Goal: Transaction & Acquisition: Purchase product/service

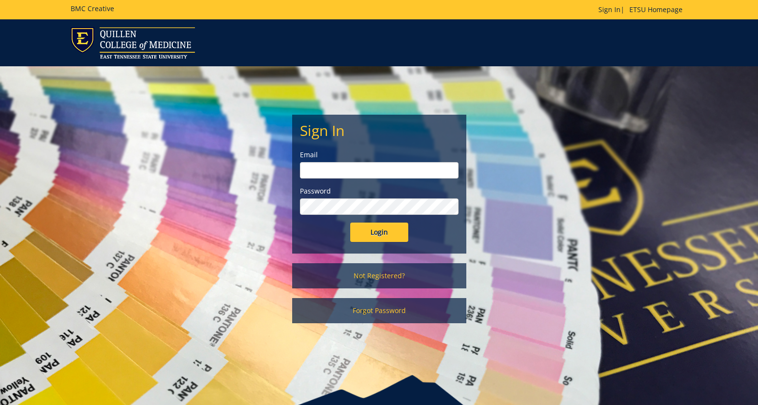
type input "[EMAIL_ADDRESS][DOMAIN_NAME]"
click at [371, 229] on input "Login" at bounding box center [379, 232] width 58 height 19
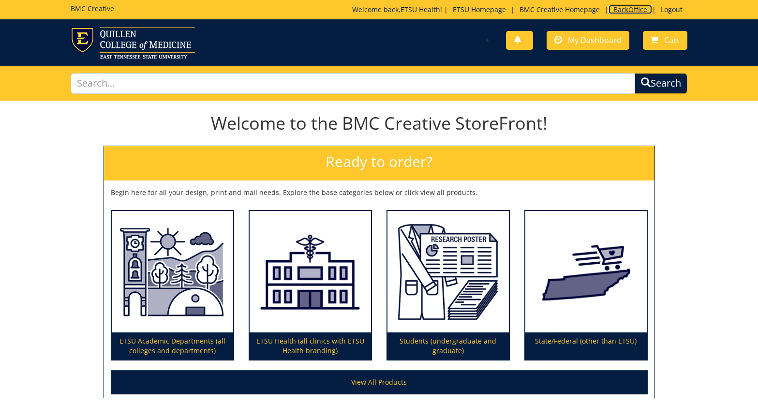
click at [630, 10] on link "BackOffice" at bounding box center [631, 9] width 44 height 9
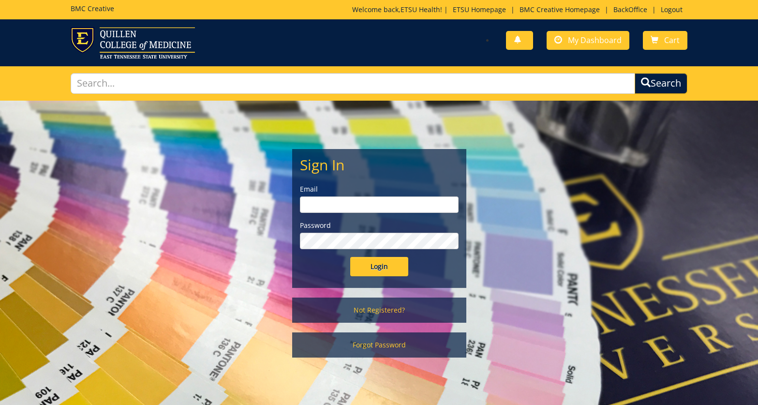
type input "[EMAIL_ADDRESS][DOMAIN_NAME]"
click at [380, 266] on input "Login" at bounding box center [379, 266] width 58 height 19
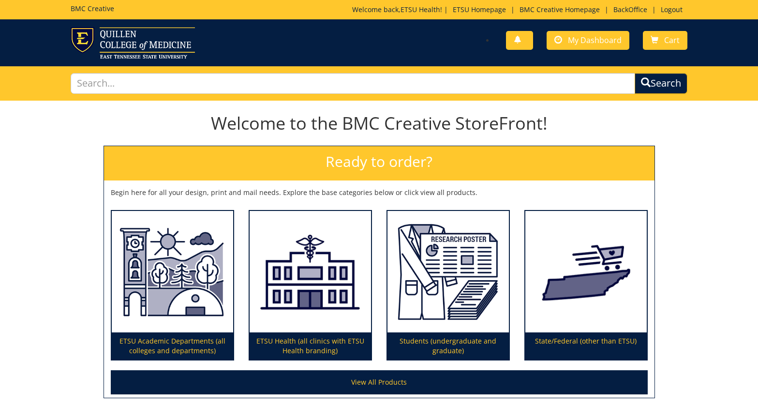
click at [469, 173] on h2 "Ready to order?" at bounding box center [379, 163] width 551 height 34
click at [364, 169] on h2 "Ready to order?" at bounding box center [379, 163] width 551 height 34
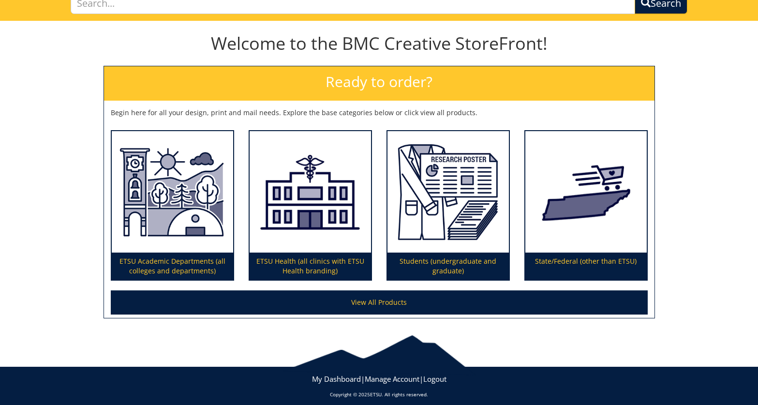
scroll to position [81, 0]
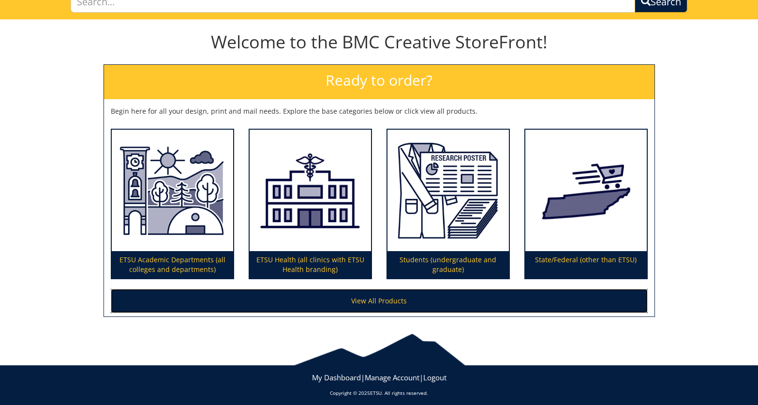
click at [311, 295] on link "View All Products" at bounding box center [379, 301] width 537 height 24
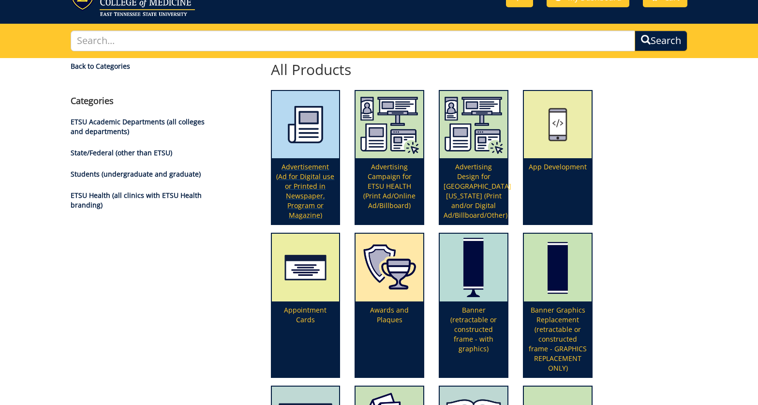
scroll to position [51, 0]
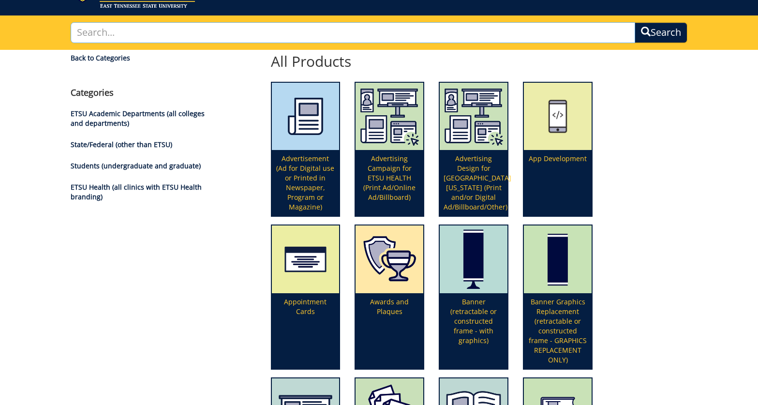
click at [320, 31] on input "text" at bounding box center [353, 32] width 565 height 21
click at [635, 22] on button "Search" at bounding box center [661, 32] width 53 height 21
click at [235, 32] on input "brochure" at bounding box center [353, 32] width 565 height 21
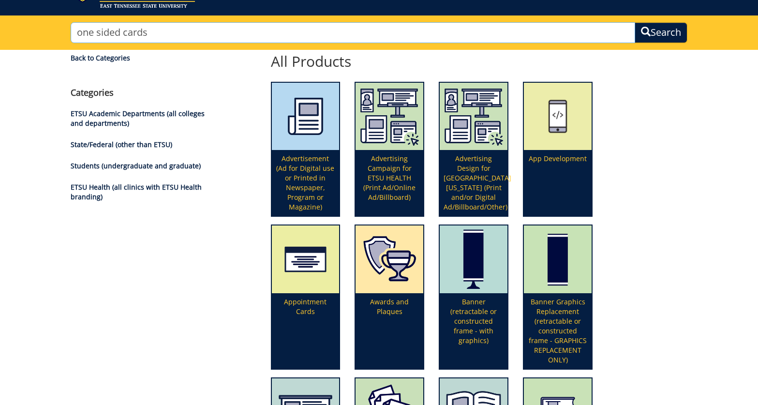
click at [635, 22] on button "Search" at bounding box center [661, 32] width 53 height 21
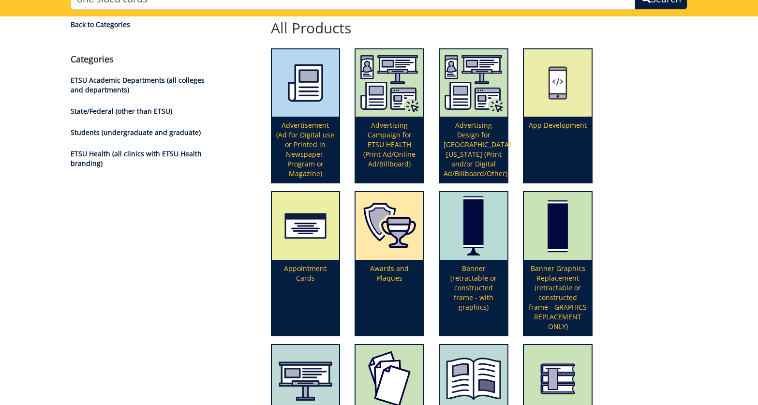
scroll to position [0, 0]
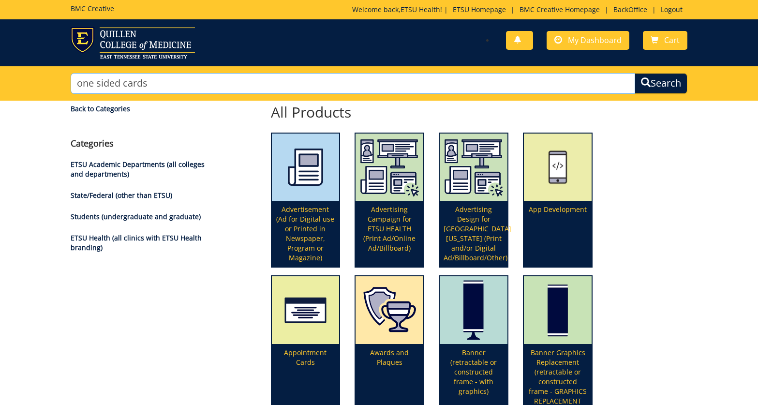
click at [130, 90] on input "one sided cards" at bounding box center [353, 83] width 565 height 21
paste input "#260085-AETSU Healthand QCOM Marketing-One-Sided Color Cards (Index/Reference) …"
type input "#260085-AETSU Healthand QCOM Marketing-One-Sided Color Cards (Index/Reference) …"
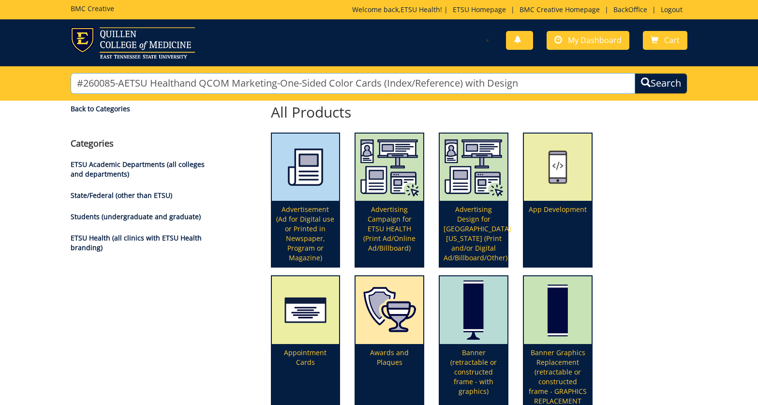
click at [635, 73] on button "Search" at bounding box center [661, 83] width 53 height 21
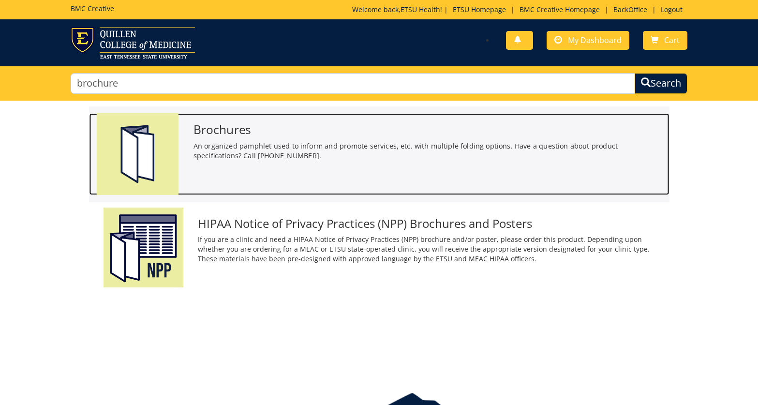
click at [306, 170] on div "Brochures An organized pamphlet used to inform and promote services, etc. with …" at bounding box center [379, 154] width 580 height 82
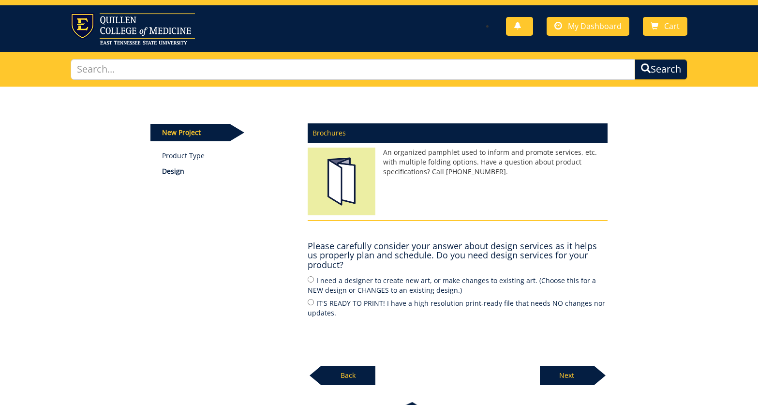
scroll to position [15, 0]
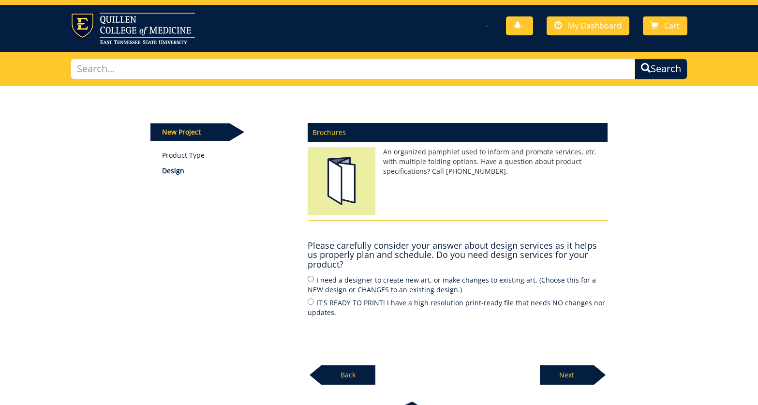
click at [388, 287] on label "I need a designer to create new art, or make changes to existing art. (Choose t…" at bounding box center [458, 284] width 300 height 20
click at [314, 282] on input "I need a designer to create new art, or make changes to existing art. (Choose t…" at bounding box center [311, 279] width 6 height 6
radio input "true"
click at [594, 377] on div at bounding box center [600, 374] width 12 height 19
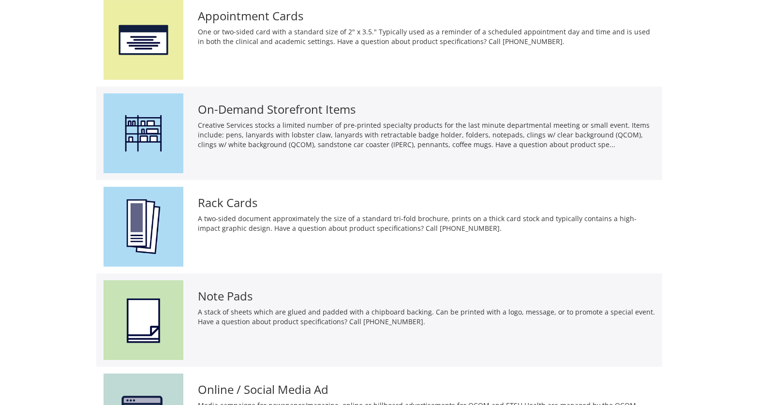
scroll to position [484, 0]
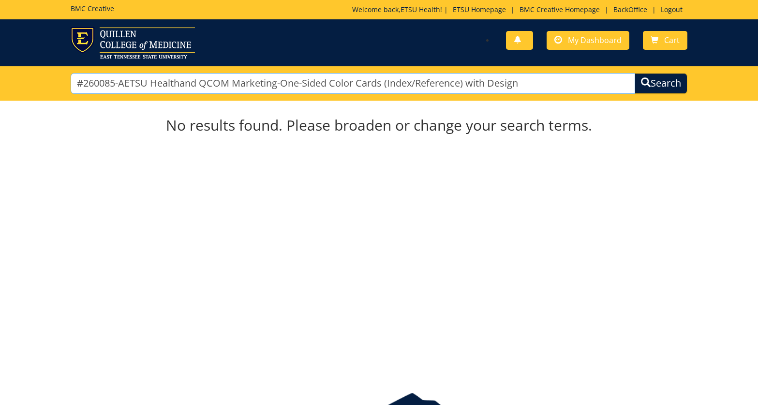
drag, startPoint x: 575, startPoint y: 88, endPoint x: 45, endPoint y: 75, distance: 530.1
click at [45, 75] on div "#260085-AETSU Healthand QCOM Marketing-One-Sided Color Cards (Index/Reference) …" at bounding box center [379, 83] width 758 height 34
type input "color cards"
click at [635, 73] on button "Search" at bounding box center [661, 83] width 53 height 21
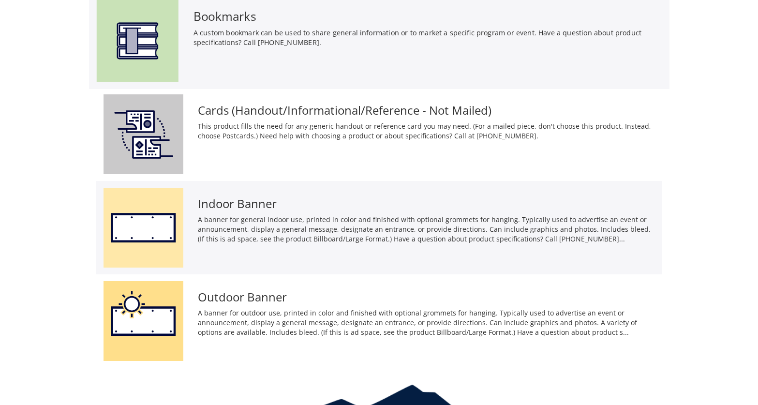
scroll to position [881, 0]
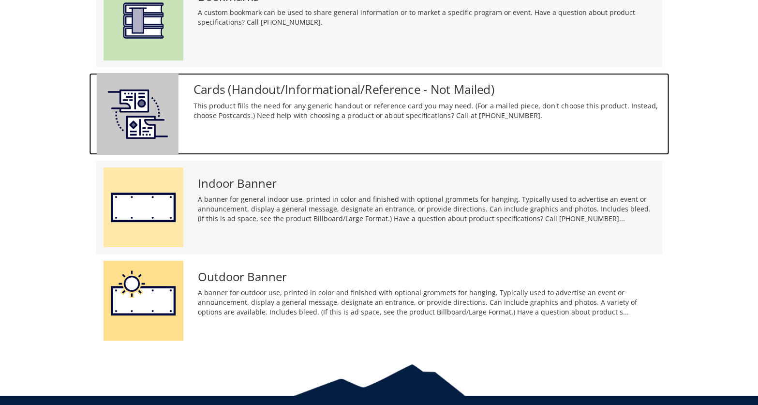
click at [292, 130] on div "Cards (Handout/Informational/Reference - Not Mailed) This product fills the nee…" at bounding box center [379, 114] width 580 height 82
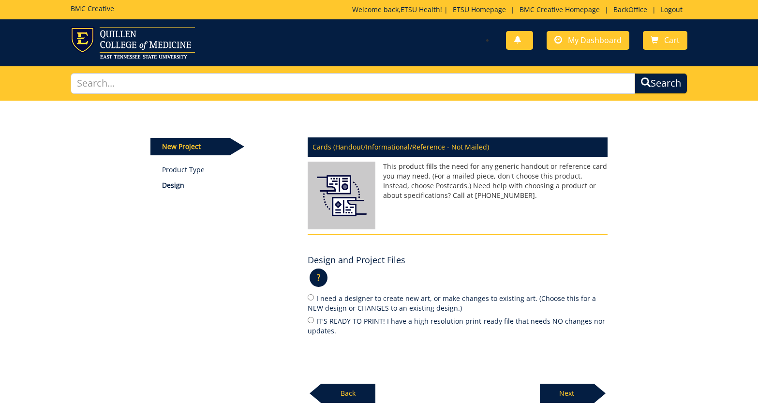
click at [394, 301] on label "I need a designer to create new art, or make changes to existing art. (Choose t…" at bounding box center [458, 303] width 300 height 20
click at [314, 301] on input "I need a designer to create new art, or make changes to existing art. (Choose t…" at bounding box center [311, 297] width 6 height 6
radio input "true"
click at [579, 398] on p "Next" at bounding box center [567, 393] width 54 height 19
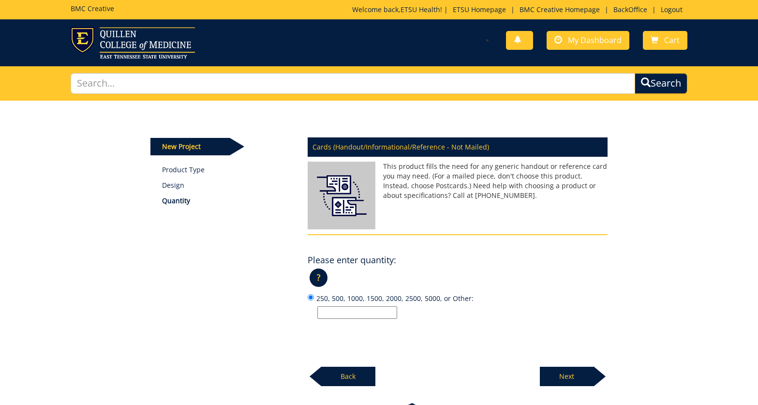
scroll to position [16, 0]
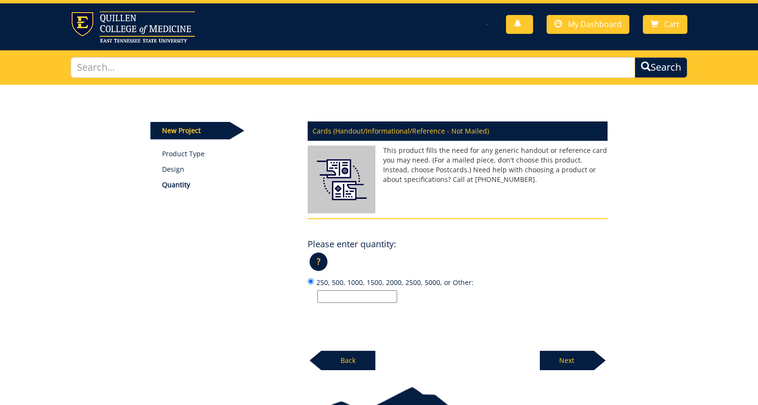
click at [366, 298] on input "250, 500, 1000, 1500, 2000, 2500, 5000, or Other:" at bounding box center [357, 296] width 80 height 13
type input "200"
click at [563, 361] on p "Next" at bounding box center [567, 360] width 54 height 19
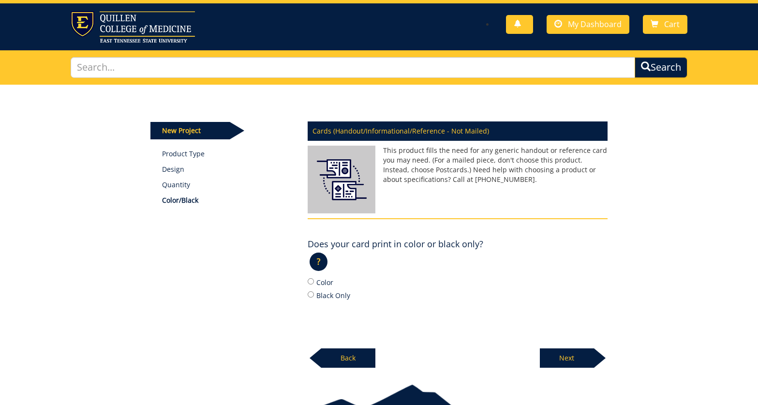
click at [322, 285] on label "Color" at bounding box center [458, 282] width 300 height 11
click at [314, 285] on input "Color" at bounding box center [311, 281] width 6 height 6
radio input "true"
click at [579, 361] on p "Next" at bounding box center [567, 357] width 54 height 19
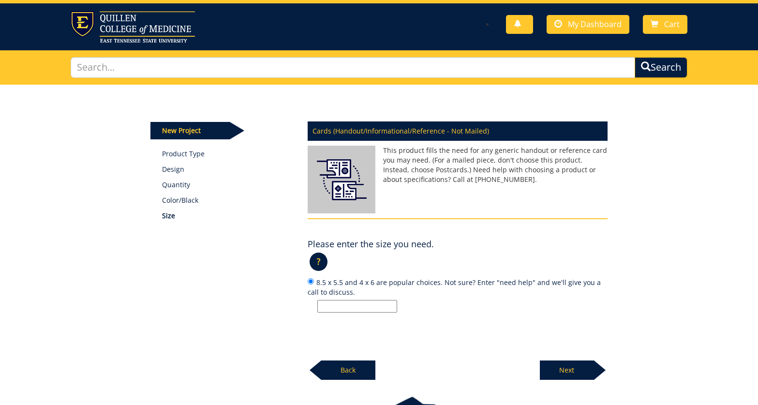
click at [359, 302] on input "8.5 x 5.5 and 4 x 6 are popular choices. Not sure? Enter "need help" and we'll …" at bounding box center [357, 306] width 80 height 13
type input "brochure"
click at [580, 375] on p "Next" at bounding box center [567, 370] width 54 height 19
click at [368, 306] on input "12 pt. C2S and 100# index are popular choices. Not sure? Enter "need help" and …" at bounding box center [357, 306] width 80 height 13
click at [428, 306] on p at bounding box center [462, 306] width 290 height 13
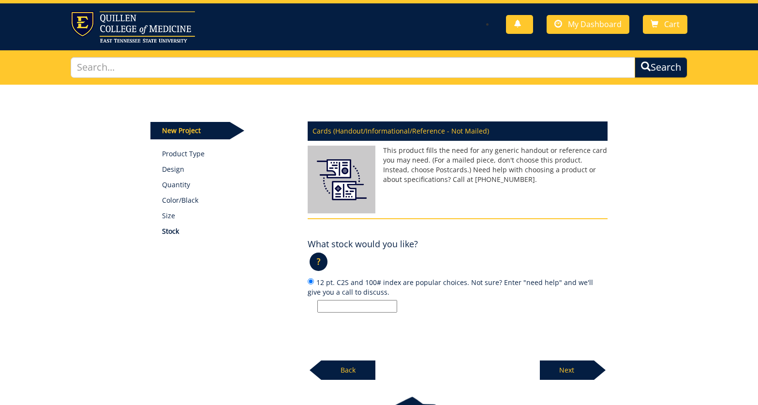
click at [314, 285] on input "12 pt. C2S and 100# index are popular choices. Not sure? Enter "need help" and …" at bounding box center [311, 281] width 6 height 6
click at [366, 302] on input "12 pt. C2S and 100# index are popular choices. Not sure? Enter "need help" and …" at bounding box center [357, 306] width 80 height 13
click at [476, 311] on p at bounding box center [462, 306] width 290 height 13
click at [314, 285] on input "12 pt. C2S and 100# index are popular choices. Not sure? Enter "need help" and …" at bounding box center [311, 281] width 6 height 6
click at [360, 306] on input "12 pt. C2S and 100# index are popular choices. Not sure? Enter "need help" and …" at bounding box center [357, 306] width 80 height 13
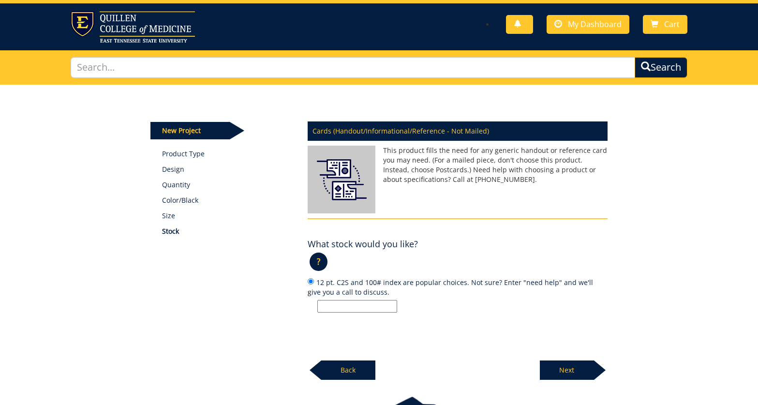
click at [454, 322] on div "Cards (Handout/Informational/Reference - Not Mailed) This product fills the nee…" at bounding box center [458, 248] width 315 height 265
click at [586, 369] on p "Next" at bounding box center [567, 370] width 54 height 19
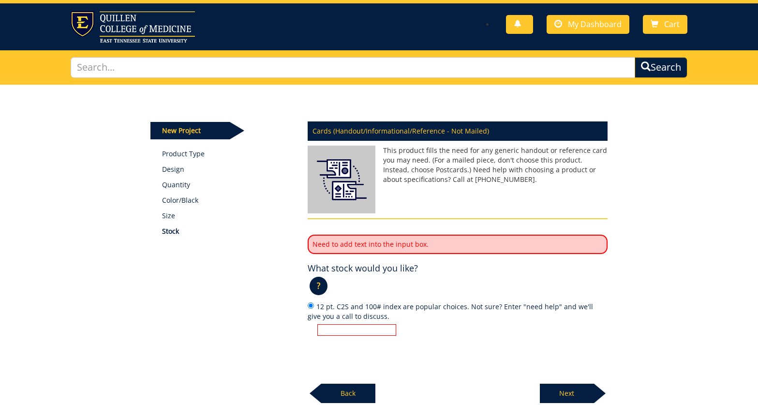
click at [352, 326] on input "12 pt. C2S and 100# index are popular choices. Not sure? Enter "need help" and …" at bounding box center [356, 330] width 79 height 12
type input "12"
click at [559, 400] on p "Next" at bounding box center [567, 393] width 54 height 19
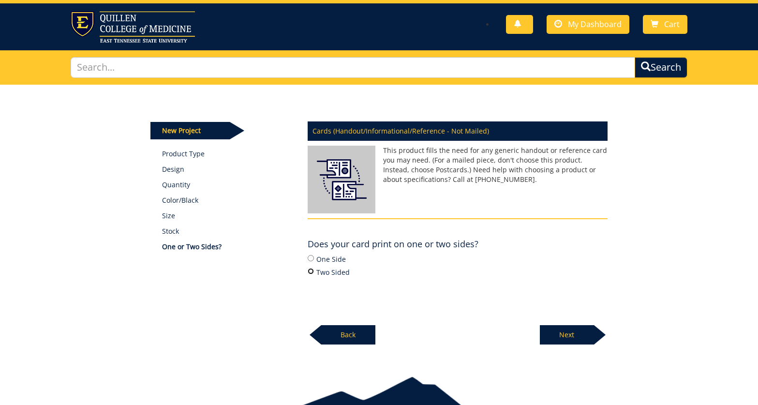
click at [313, 274] on input "Two Sided" at bounding box center [311, 271] width 6 height 6
radio input "true"
click at [591, 342] on p "Next" at bounding box center [567, 334] width 54 height 19
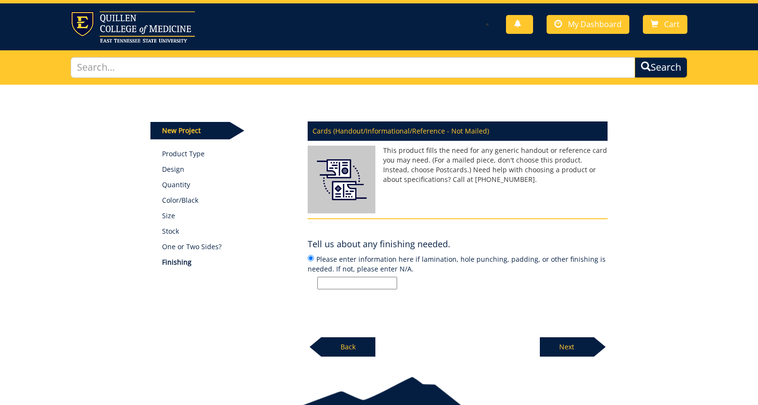
click at [366, 283] on input "Please enter information here if lamination, hole punching, padding, or other f…" at bounding box center [357, 283] width 80 height 13
type input "finishing"
click at [568, 344] on p "Next" at bounding box center [567, 346] width 54 height 19
click at [574, 337] on p "Next" at bounding box center [567, 345] width 54 height 19
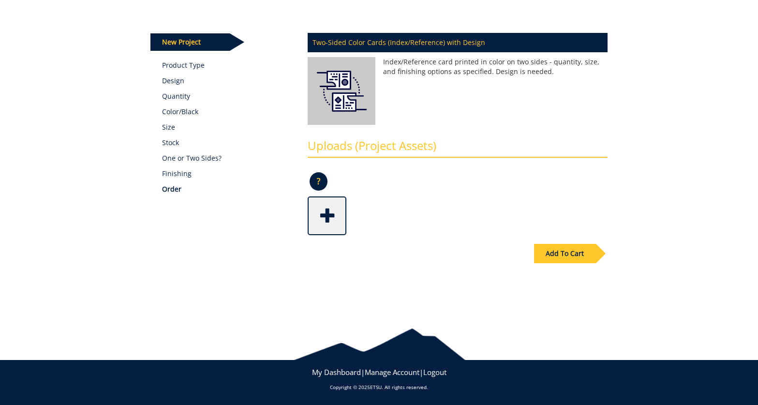
scroll to position [106, 0]
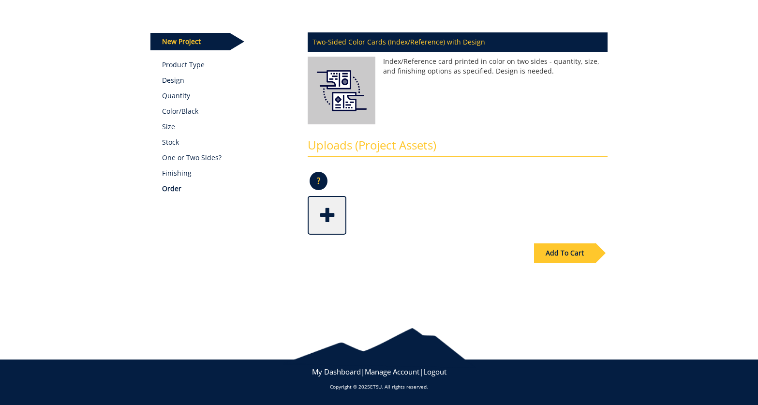
click at [556, 254] on div "Add To Cart" at bounding box center [564, 252] width 61 height 19
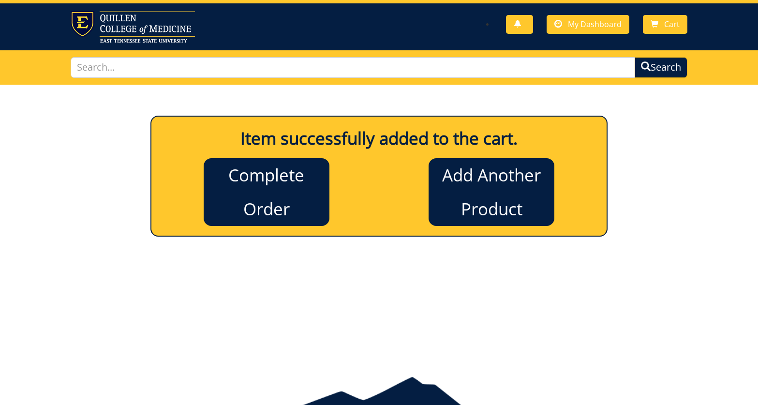
scroll to position [0, 0]
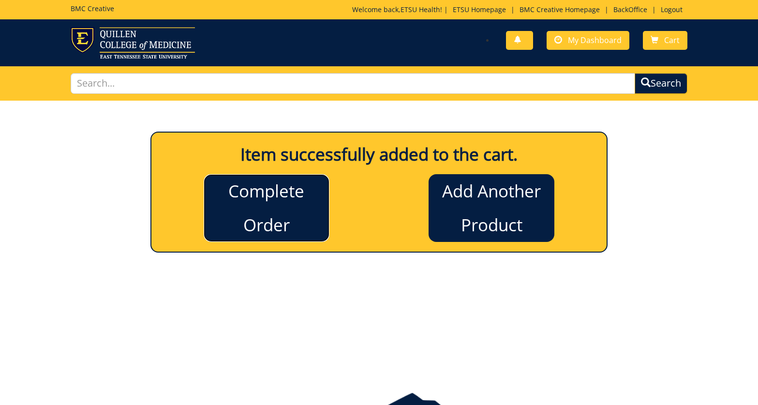
click at [258, 222] on link "Complete Order" at bounding box center [267, 208] width 126 height 68
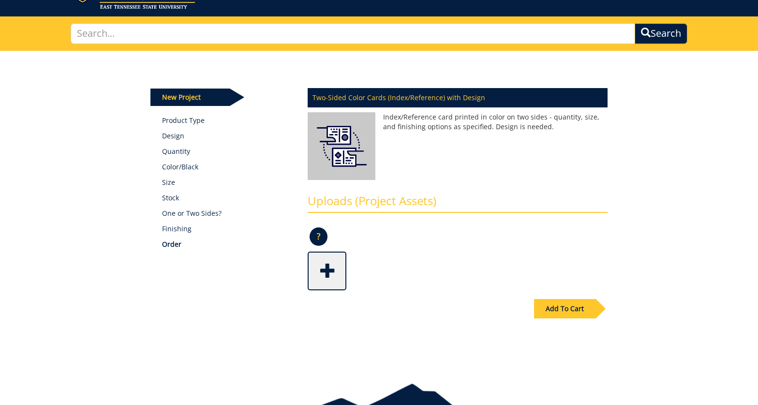
scroll to position [58, 0]
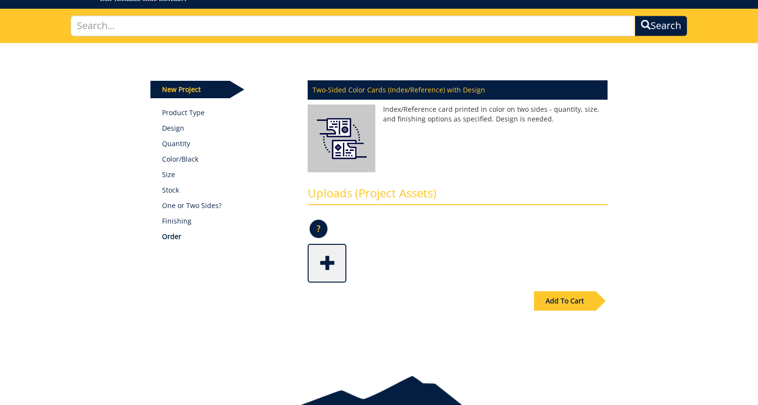
click at [319, 268] on span at bounding box center [328, 262] width 39 height 34
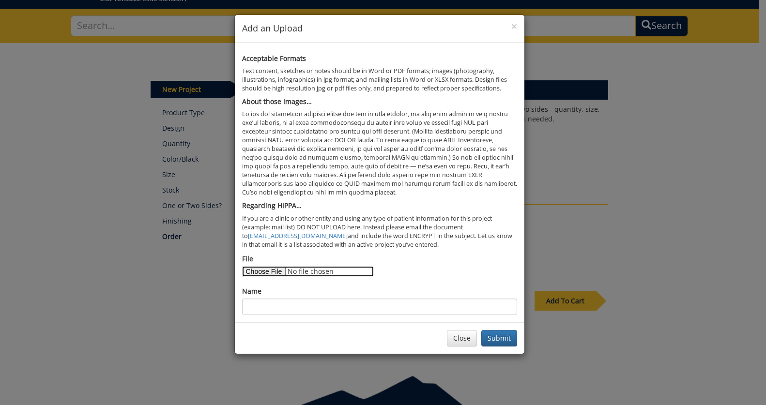
click at [275, 270] on input "File" at bounding box center [308, 271] width 132 height 11
click at [273, 269] on input "File" at bounding box center [308, 271] width 132 height 11
type input "C:\fakepath\brochure final-6879459dee2af6.16416434.pdf"
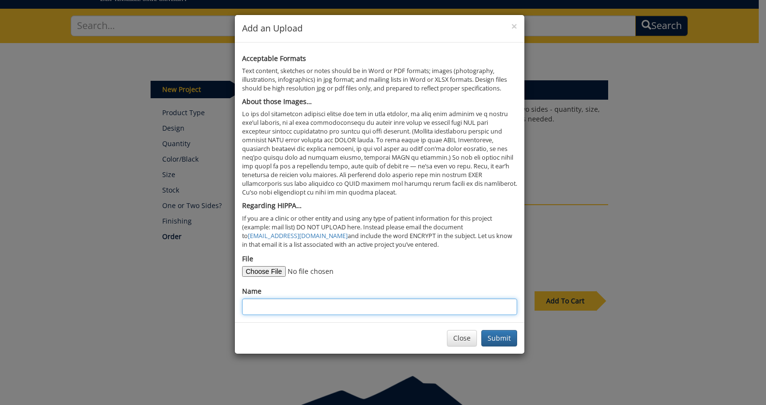
click at [377, 299] on input "Name" at bounding box center [379, 307] width 275 height 16
type input "Brochure Example"
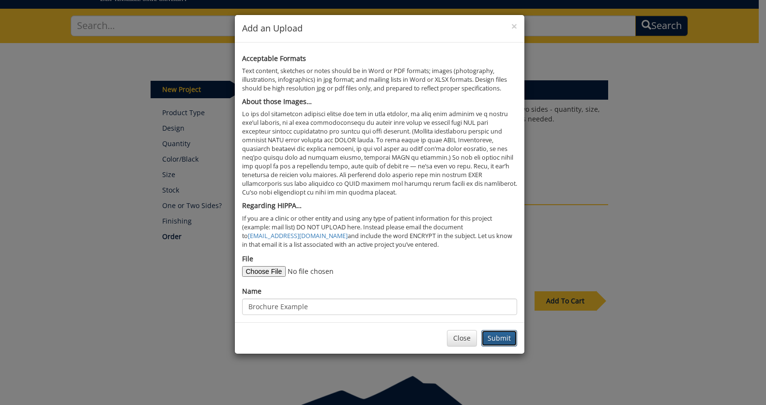
click at [495, 342] on button "Submit" at bounding box center [499, 338] width 36 height 16
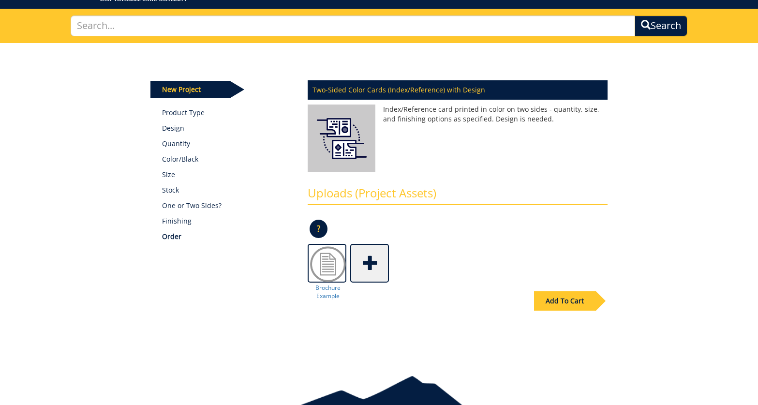
click at [557, 302] on div "Add To Cart" at bounding box center [564, 300] width 61 height 19
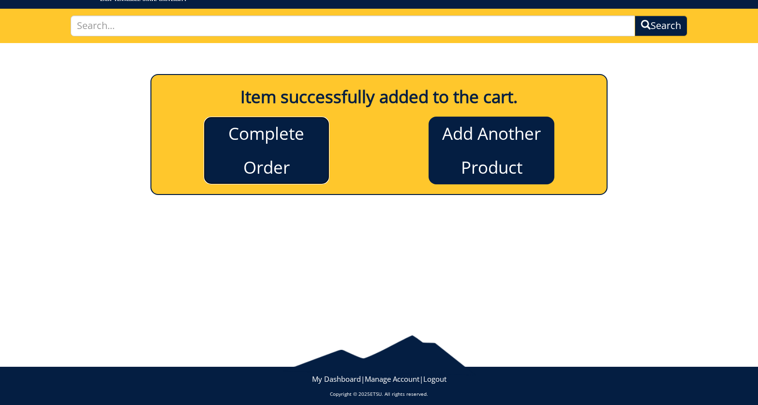
click at [224, 180] on link "Complete Order" at bounding box center [267, 151] width 126 height 68
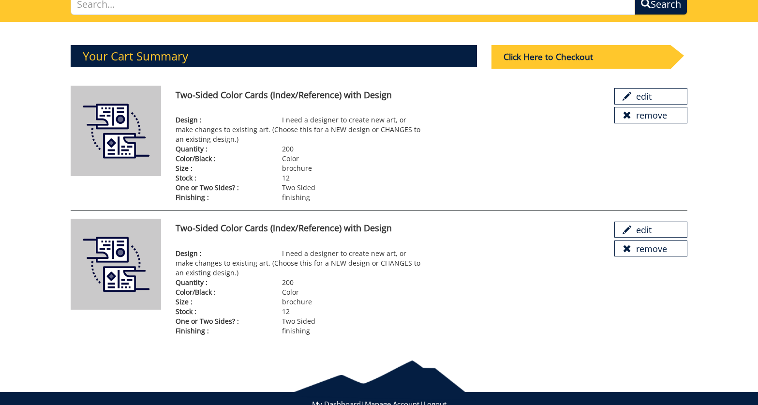
scroll to position [80, 0]
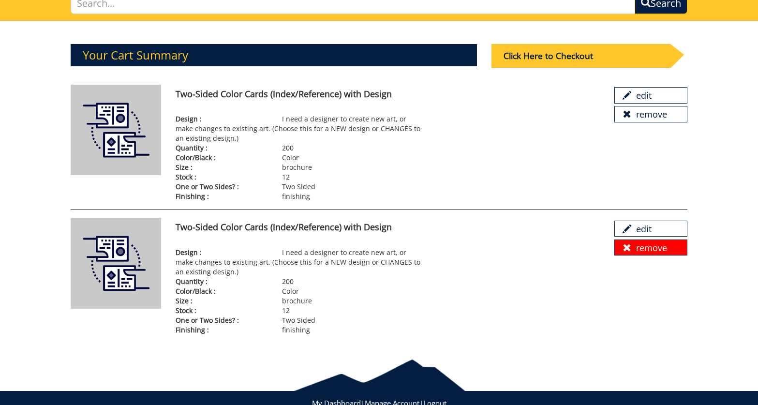
click at [644, 246] on link "remove" at bounding box center [651, 248] width 73 height 16
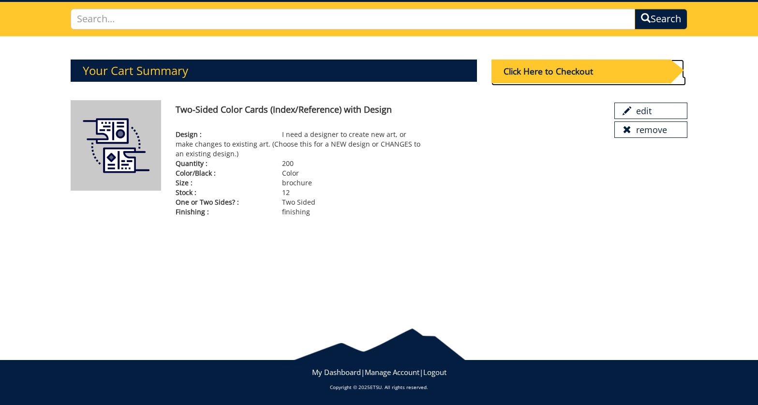
click at [547, 70] on div "Click Here to Checkout" at bounding box center [581, 72] width 179 height 24
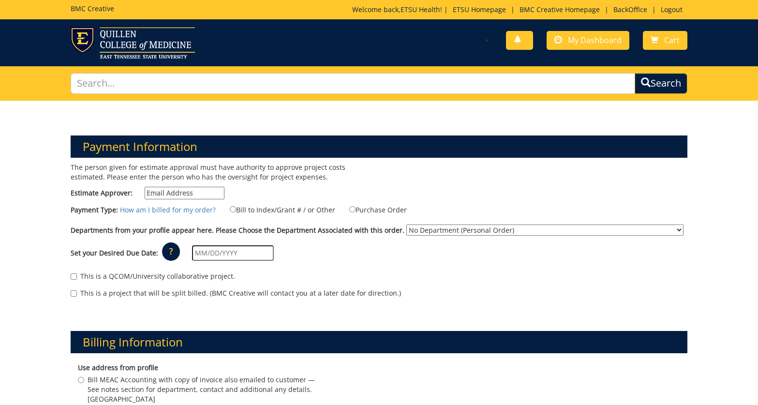
click at [185, 192] on input "Estimate Approver:" at bounding box center [185, 193] width 80 height 13
type input "[EMAIL_ADDRESS][DOMAIN_NAME]"
click at [274, 209] on label "Bill to Index/Grant # / or Other" at bounding box center [277, 209] width 118 height 11
click at [236, 209] on input "Bill to Index/Grant # / or Other" at bounding box center [233, 209] width 6 height 6
radio input "true"
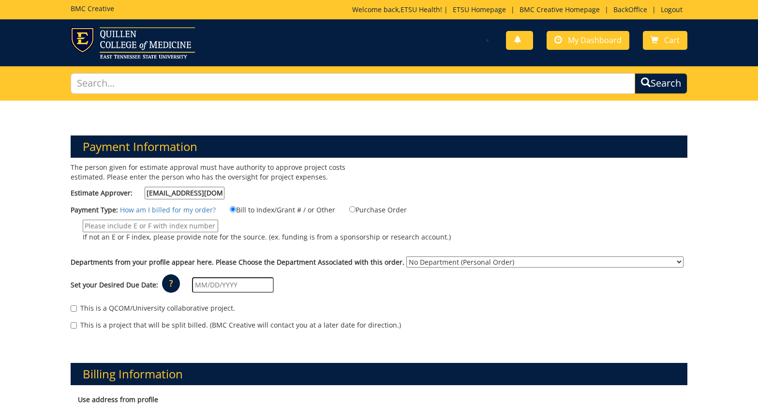
click at [177, 223] on input "If not an E or F index, please provide note for the source. (ex. funding is fro…" at bounding box center [151, 226] width 136 height 13
type input "n/a"
click at [418, 263] on select "No Department (Personal Order) Academic Affairs COM Anatomy and Cell Biology Bi…" at bounding box center [545, 262] width 277 height 11
click at [407, 257] on select "No Department (Personal Order) Academic Affairs COM Anatomy and Cell Biology Bi…" at bounding box center [545, 262] width 277 height 11
click at [426, 262] on select "No Department (Personal Order) Academic Affairs COM Anatomy and Cell Biology Bi…" at bounding box center [545, 262] width 277 height 11
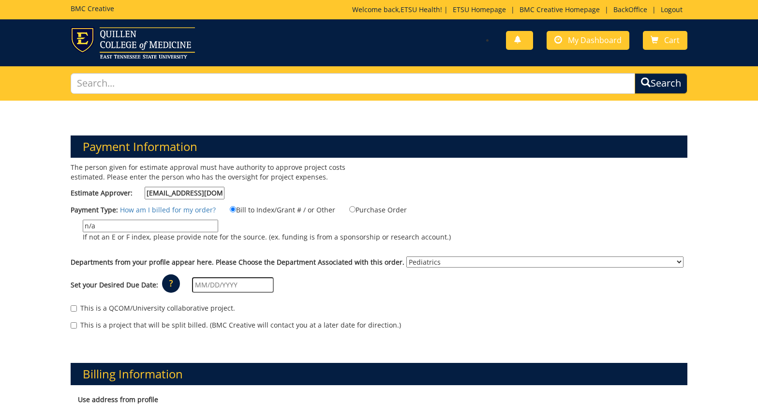
select select "217"
click at [407, 257] on select "No Department (Personal Order) Academic Affairs COM Anatomy and Cell Biology Bi…" at bounding box center [545, 262] width 277 height 11
click at [236, 287] on input "text" at bounding box center [233, 284] width 82 height 15
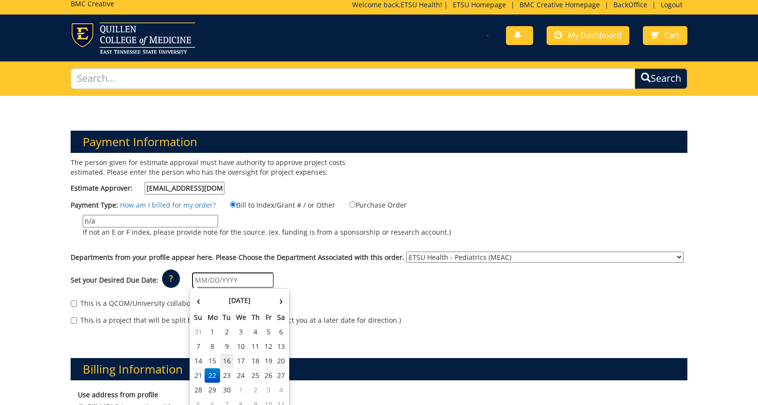
scroll to position [13, 0]
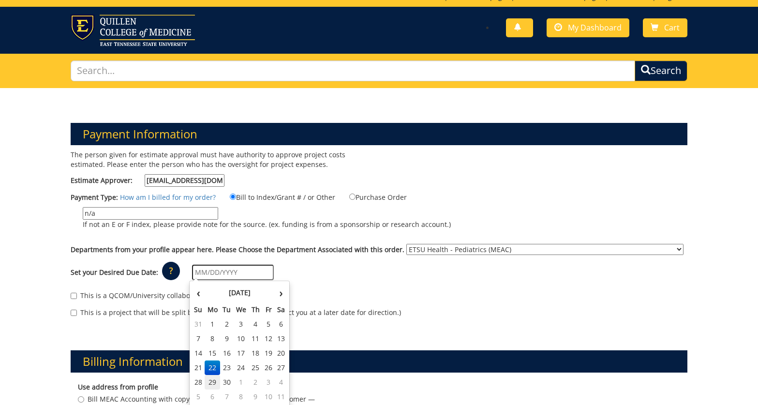
click at [216, 385] on td "29" at bounding box center [212, 382] width 15 height 15
type input "09/29/2025"
click at [239, 279] on input "09/29/2025" at bounding box center [233, 272] width 82 height 15
click at [358, 283] on div "Set your Desired Due Date: ? × How long will my project take to finish? : Pleas…" at bounding box center [379, 272] width 632 height 27
click at [240, 278] on input "09/29/2025" at bounding box center [233, 272] width 82 height 15
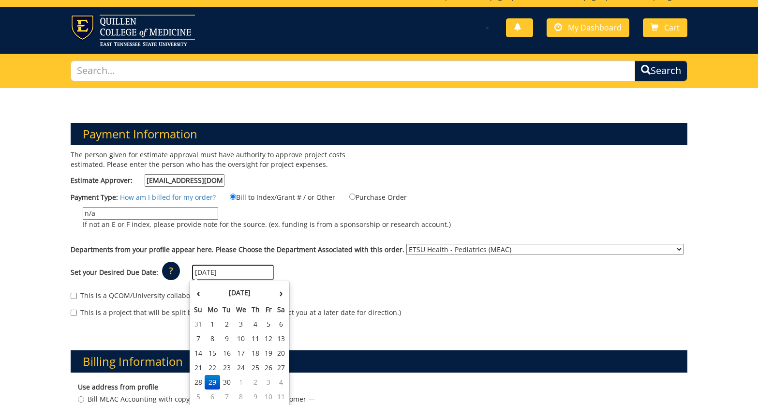
click at [214, 384] on td "29" at bounding box center [212, 382] width 15 height 15
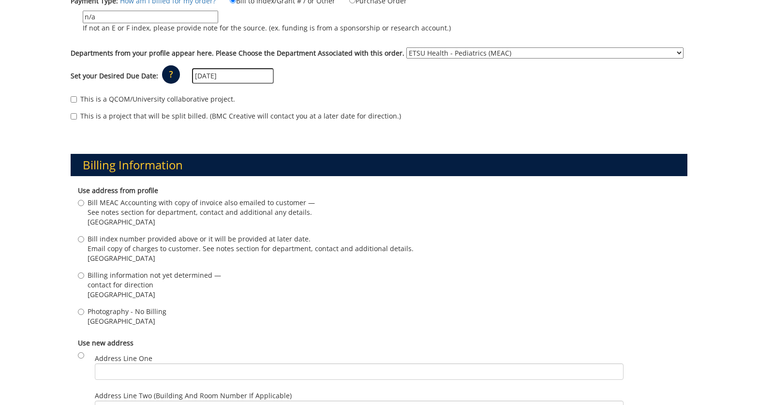
scroll to position [208, 0]
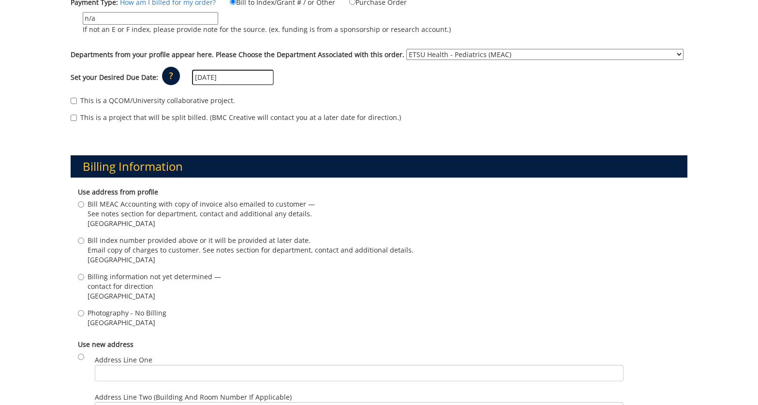
click at [152, 213] on span "See notes section for department, contact and additional any details." at bounding box center [201, 214] width 227 height 10
click at [84, 208] on input "Bill MEAC Accounting with copy of invoice also emailed to customer — See notes …" at bounding box center [81, 204] width 6 height 6
radio input "true"
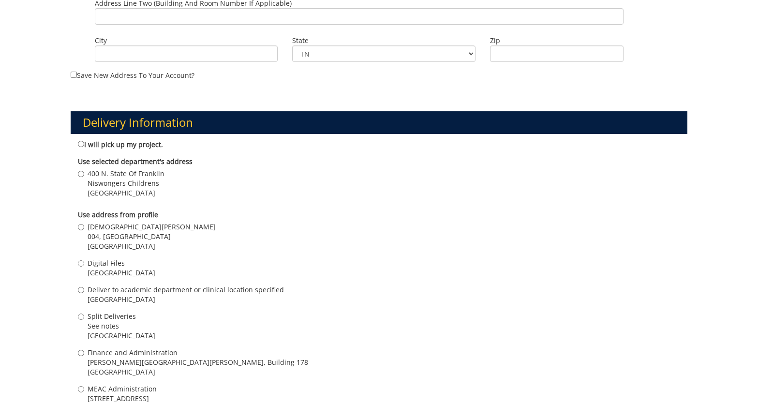
scroll to position [615, 0]
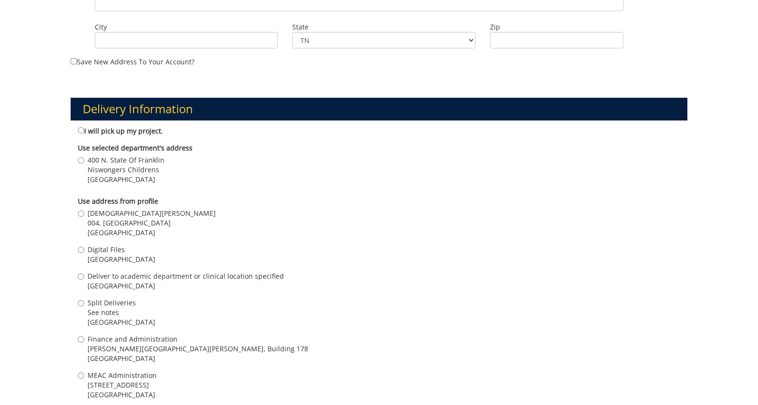
click at [126, 225] on span "004, Ground Floor, Building 2, VA Campus" at bounding box center [152, 223] width 128 height 10
click at [84, 217] on input "Kristen Early 004, Ground Floor, Building 2, VA Campus Johnson City , TN 37601" at bounding box center [81, 214] width 6 height 6
radio input "true"
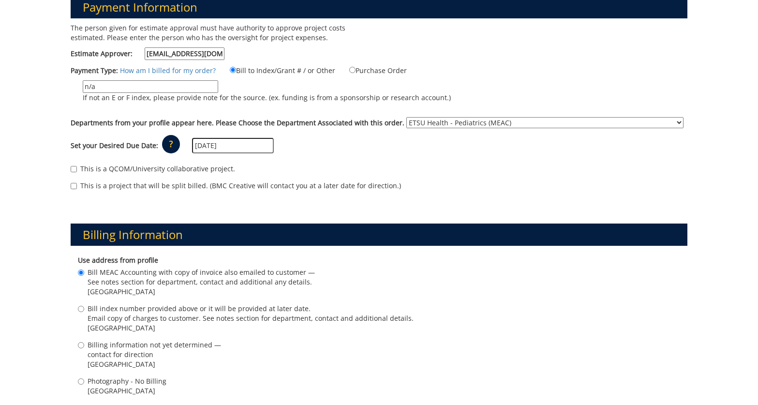
scroll to position [96, 0]
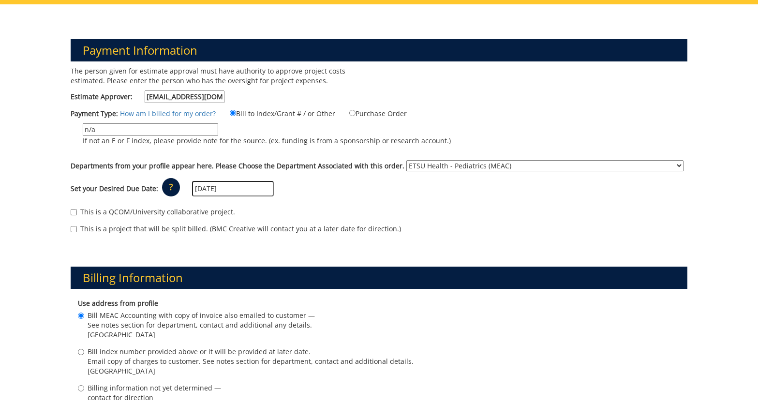
drag, startPoint x: 179, startPoint y: 130, endPoint x: 30, endPoint y: 138, distance: 148.3
type input "n"
type input "Dr. Puhr"
click at [196, 95] on input "puhrdc@etsu.edu" at bounding box center [185, 97] width 80 height 13
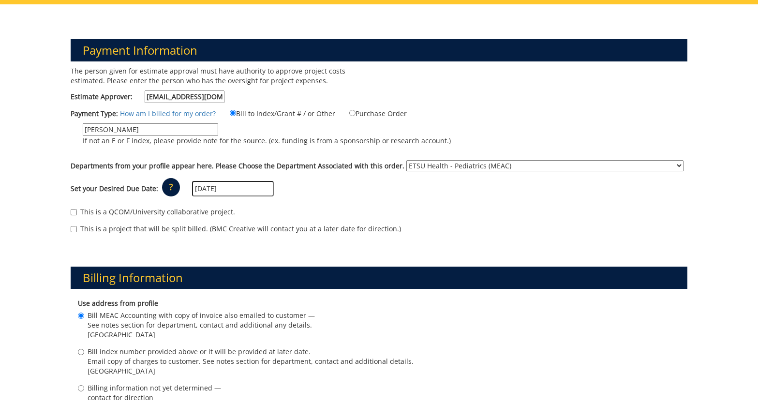
drag, startPoint x: 209, startPoint y: 96, endPoint x: 109, endPoint y: 96, distance: 99.7
click at [109, 96] on label "Estimate Approver: puhrdc@etsu.edu" at bounding box center [148, 97] width 154 height 13
type input "earlykl@etsu.edu"
click at [184, 211] on label "This is a QCOM/University collaborative project." at bounding box center [153, 212] width 165 height 10
click at [77, 211] on input "This is a QCOM/University collaborative project." at bounding box center [74, 212] width 6 height 6
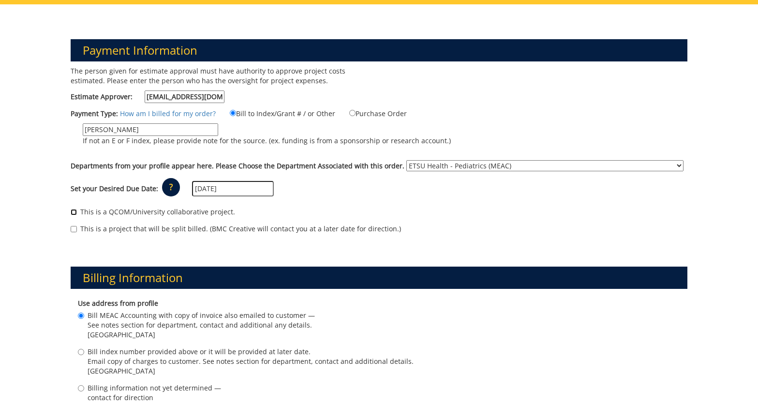
checkbox input "true"
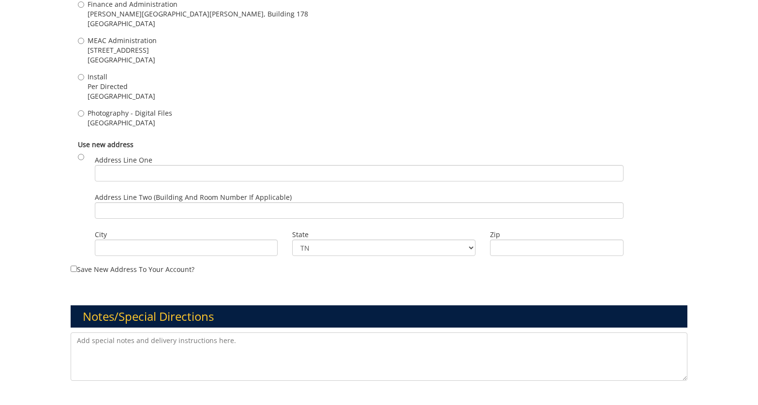
scroll to position [957, 0]
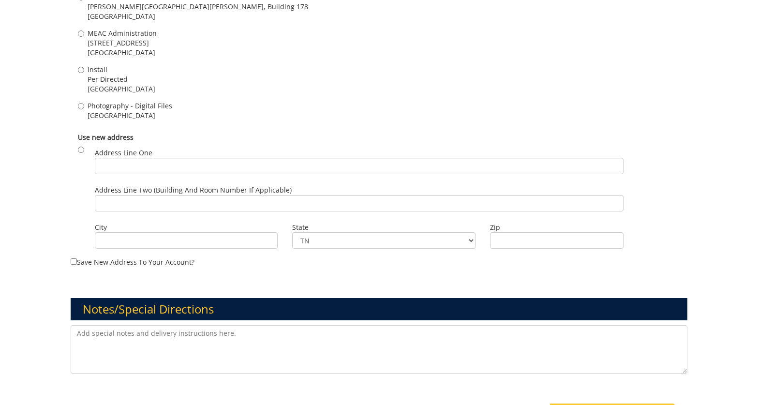
click at [192, 344] on textarea at bounding box center [380, 349] width 618 height 48
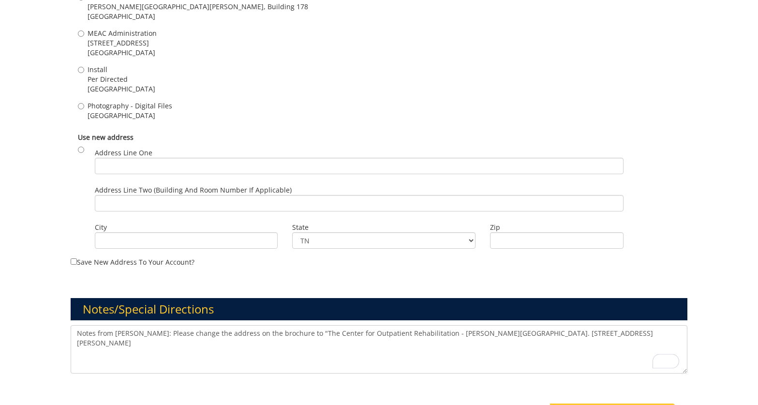
click at [145, 333] on textarea "Notes from Dr. Puhr: Please change the address on the brochure to "The Center f…" at bounding box center [380, 349] width 618 height 48
click at [220, 344] on textarea "Notes from Dr. Puhr: Add "Behavioral Health Consultant" to the list in the broc…" at bounding box center [380, 349] width 618 height 48
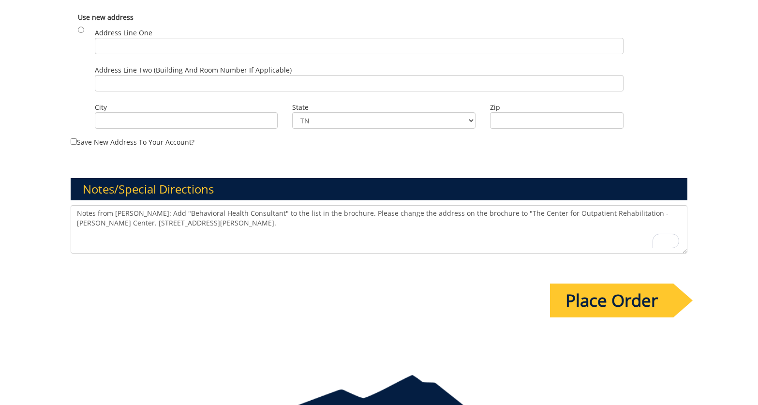
scroll to position [1070, 0]
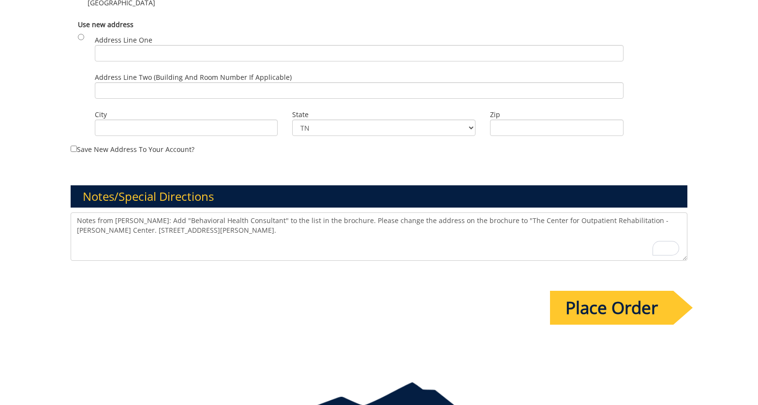
type textarea "Notes from Dr. Puhr: Add "Behavioral Health Consultant" to the list in the broc…"
click at [582, 305] on input "Place Order" at bounding box center [611, 308] width 123 height 34
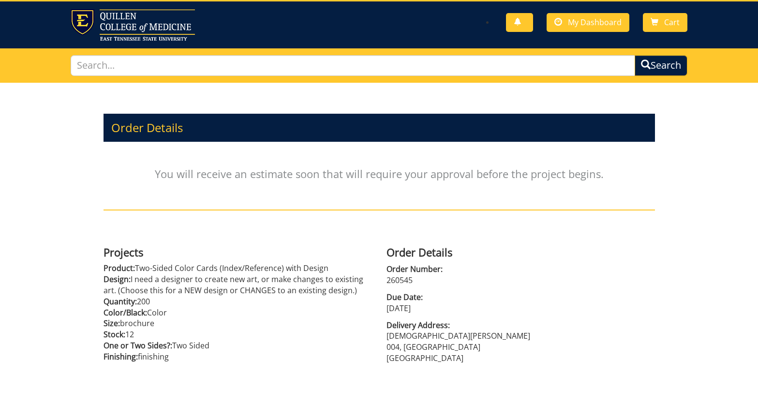
scroll to position [18, 0]
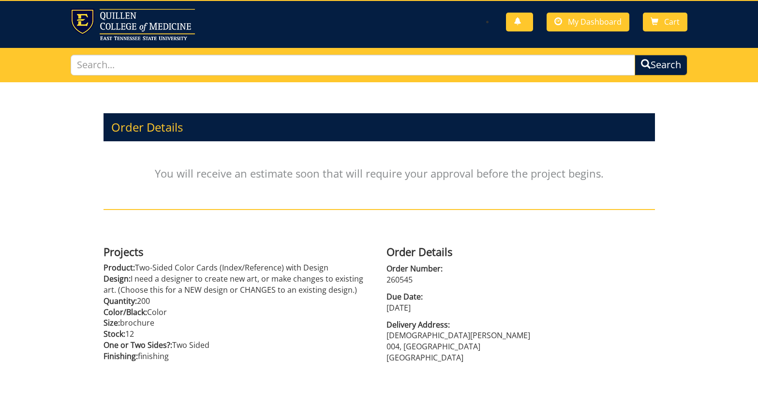
click at [407, 284] on p "260545" at bounding box center [521, 279] width 269 height 11
copy div "260545"
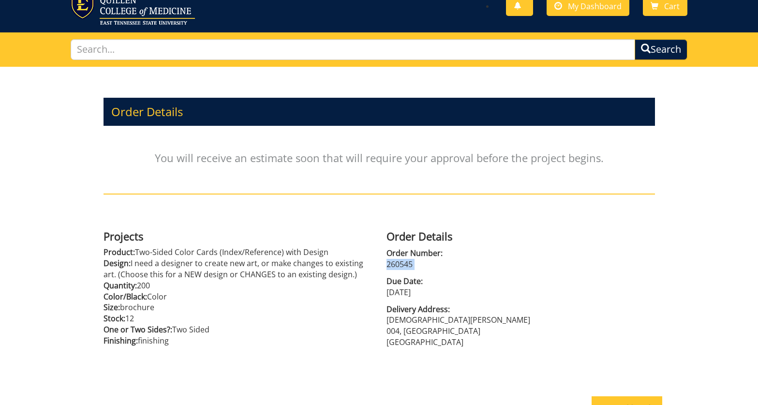
scroll to position [35, 0]
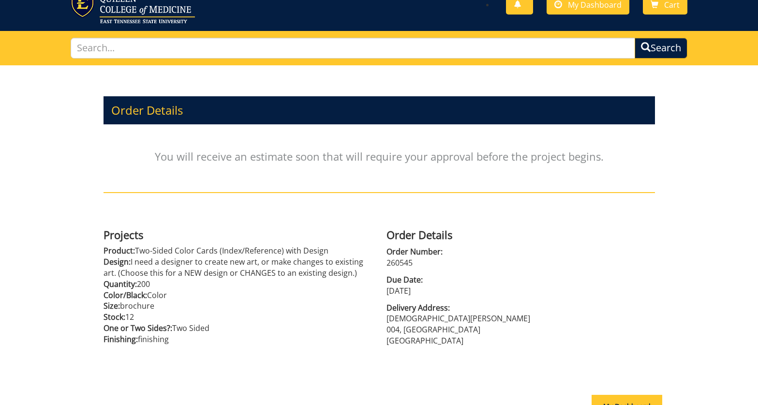
click at [442, 280] on span "Due Date:" at bounding box center [521, 279] width 269 height 11
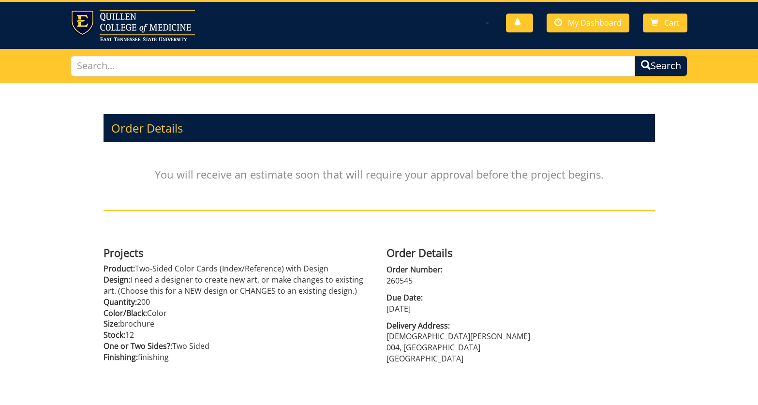
scroll to position [0, 0]
